Goal: Check status: Check status

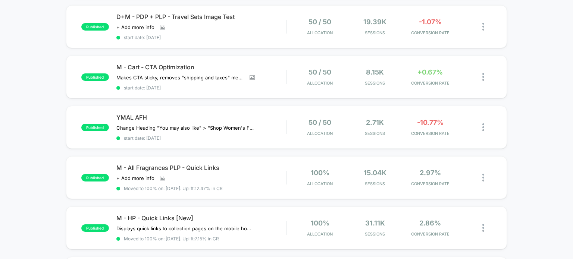
scroll to position [125, 0]
click at [485, 179] on div at bounding box center [486, 178] width 9 height 18
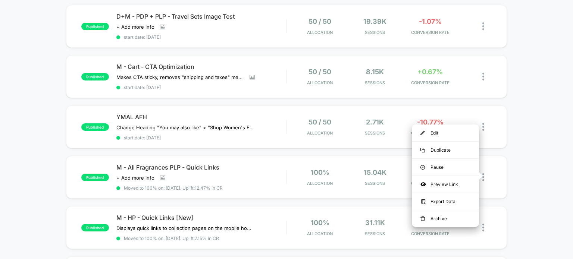
click at [526, 172] on div "published M - SW - Pop Up On Inactivity start date: [DATE] 70 / 30 Allocation 1…" at bounding box center [286, 145] width 573 height 379
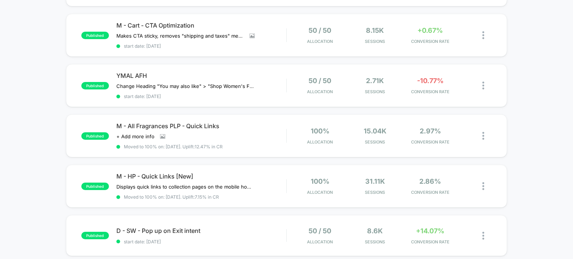
scroll to position [168, 0]
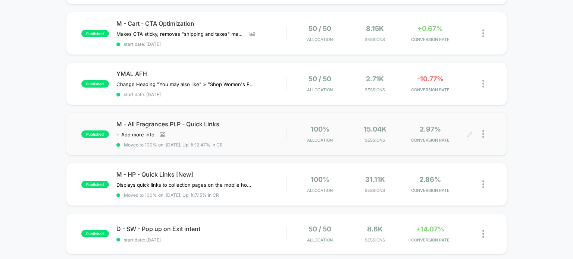
click at [486, 129] on div at bounding box center [486, 134] width 9 height 18
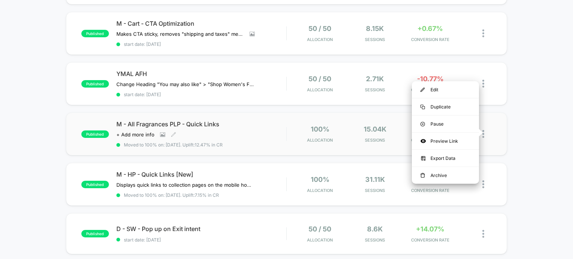
click at [196, 123] on span "M - All Fragrances PLP - Quick Links" at bounding box center [201, 124] width 170 height 7
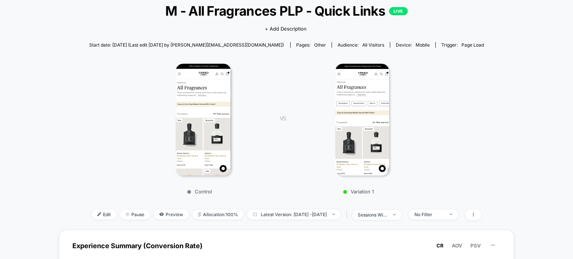
scroll to position [46, 0]
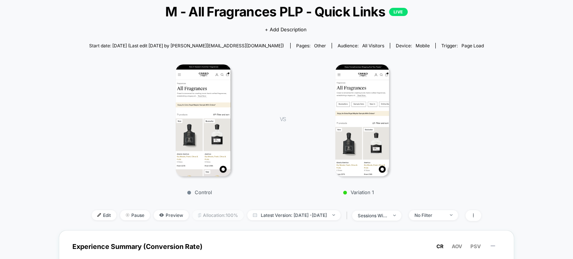
click at [209, 216] on span "Allocation: 100%" at bounding box center [218, 215] width 51 height 10
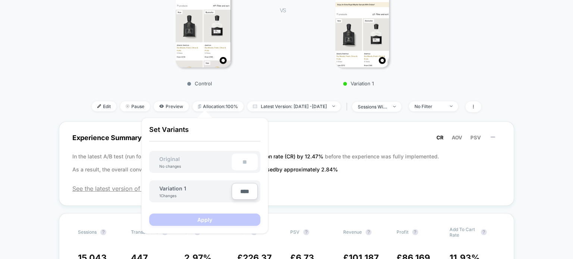
scroll to position [157, 0]
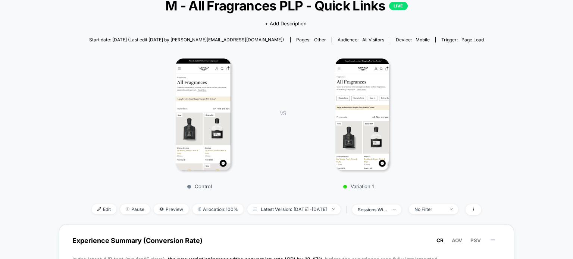
scroll to position [0, 0]
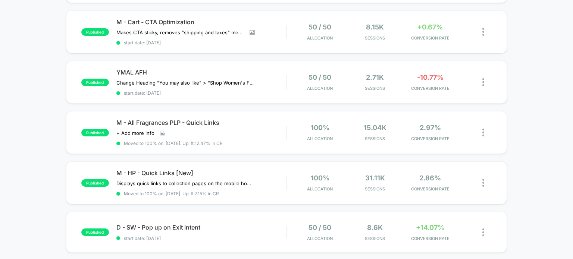
scroll to position [170, 0]
click at [278, 172] on span "M - HP - Quick Links [New]" at bounding box center [201, 172] width 170 height 7
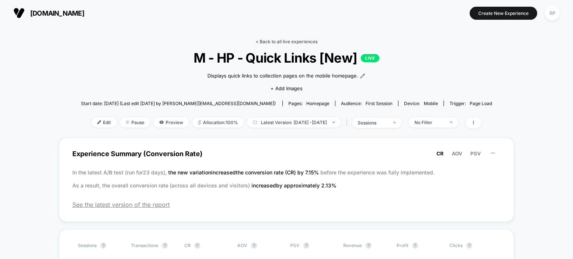
click at [263, 41] on link "< Back to all live experiences" at bounding box center [287, 42] width 62 height 6
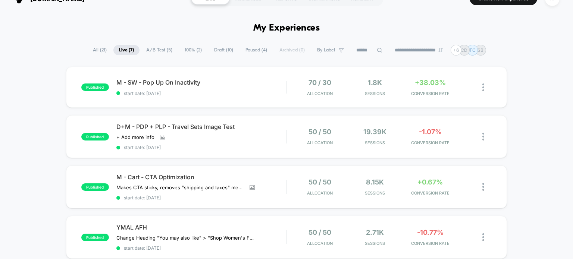
scroll to position [16, 0]
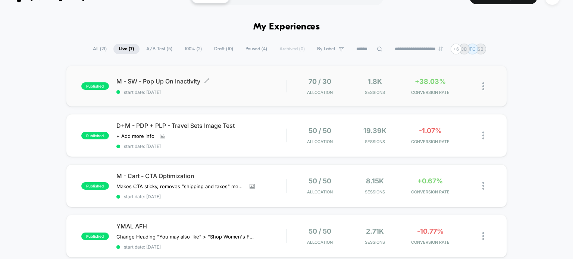
click at [250, 83] on span "M - SW - Pop Up On Inactivity Click to edit experience details" at bounding box center [201, 81] width 170 height 7
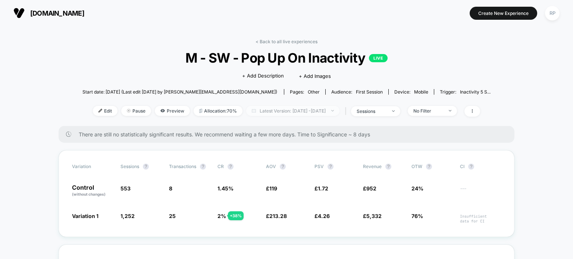
click at [269, 112] on span "Latest Version: [DATE] - [DATE]" at bounding box center [292, 111] width 93 height 10
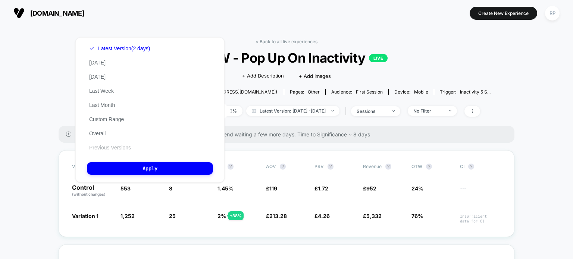
click at [114, 151] on button "Previous Versions" at bounding box center [110, 147] width 46 height 7
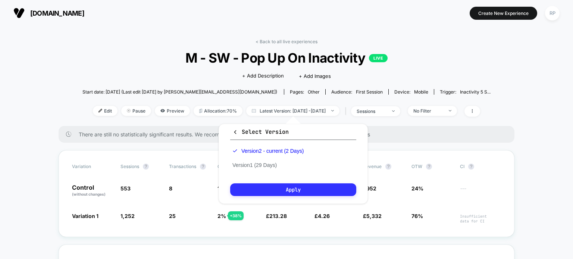
click at [284, 192] on button "Apply" at bounding box center [293, 190] width 126 height 13
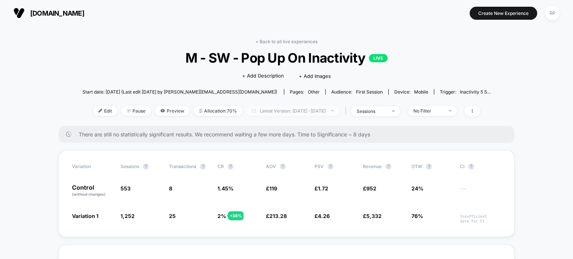
click at [290, 111] on span "Latest Version: [DATE] - [DATE]" at bounding box center [292, 111] width 93 height 10
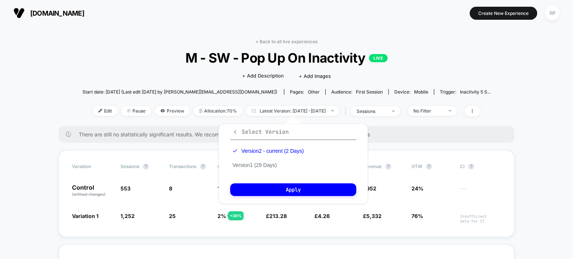
click at [260, 131] on span "Select Version" at bounding box center [260, 131] width 56 height 7
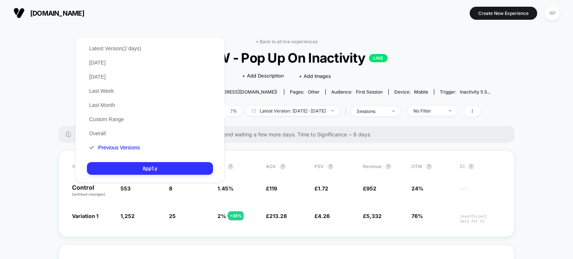
click at [139, 173] on button "Apply" at bounding box center [150, 168] width 126 height 13
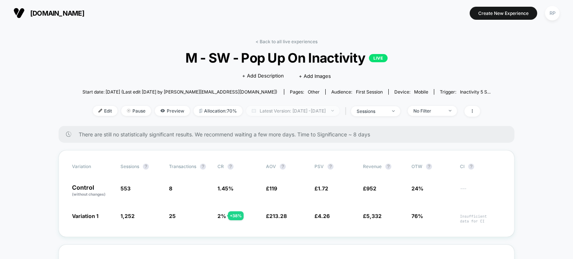
click at [277, 113] on span "Latest Version: [DATE] - [DATE]" at bounding box center [292, 111] width 93 height 10
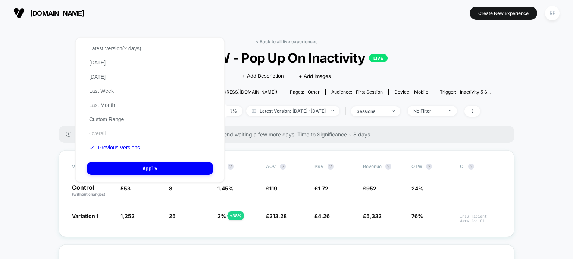
click at [96, 136] on button "Overall" at bounding box center [97, 133] width 21 height 7
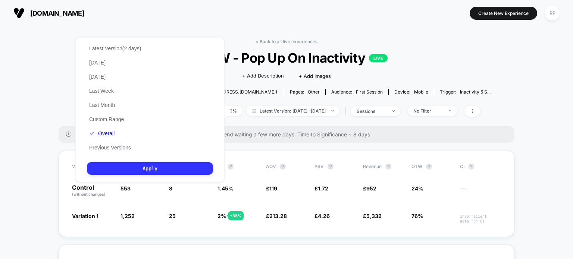
click at [163, 173] on button "Apply" at bounding box center [150, 168] width 126 height 13
